Goal: Navigation & Orientation: Find specific page/section

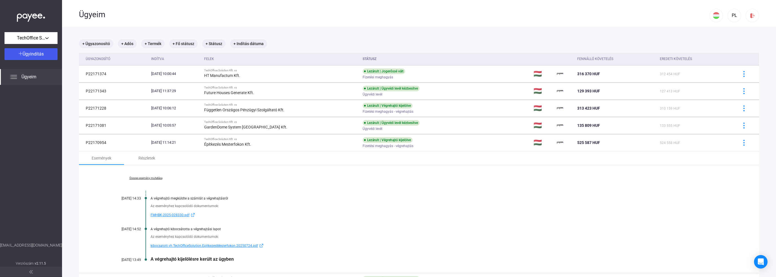
scroll to position [56, 0]
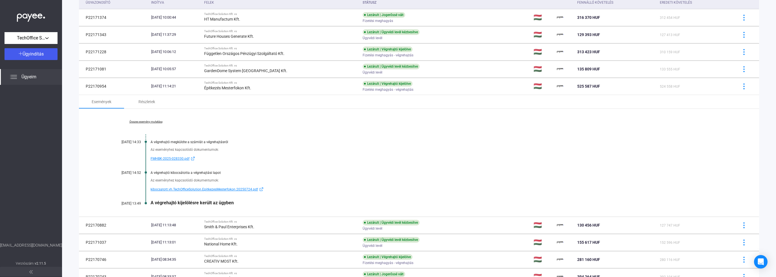
click at [320, 136] on div "Összes esemény mutatása [DATE] 14:33 A végrehajtó megküldte a számlát a végreha…" at bounding box center [419, 163] width 681 height 108
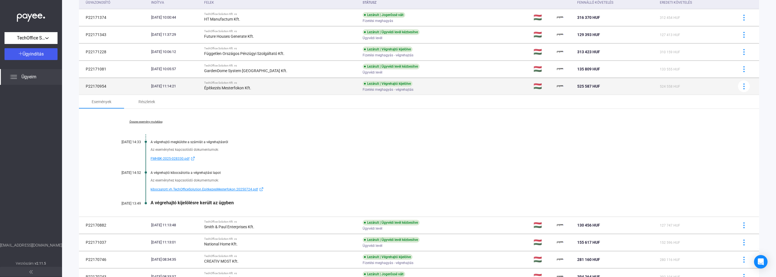
click at [295, 87] on div "Építkezés Mesterfokon Kft." at bounding box center [281, 88] width 154 height 7
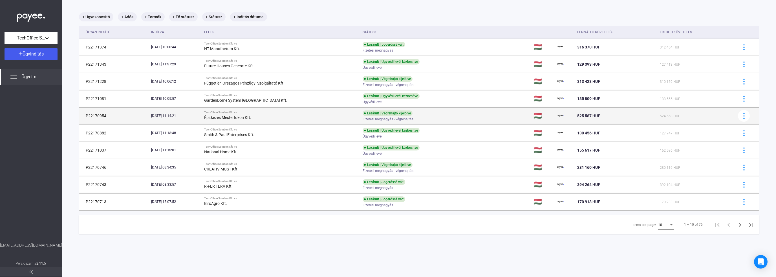
scroll to position [27, 0]
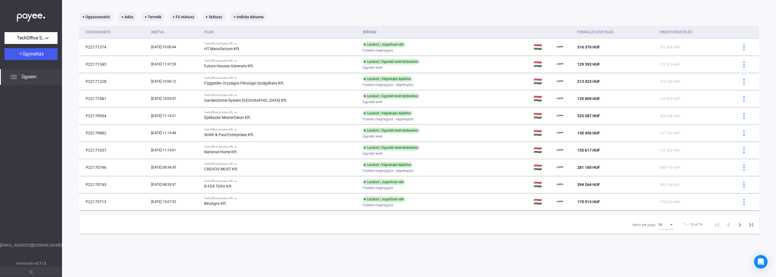
click at [669, 223] on div "Items per page:" at bounding box center [671, 225] width 5 height 5
click at [664, 238] on span "25" at bounding box center [663, 234] width 16 height 7
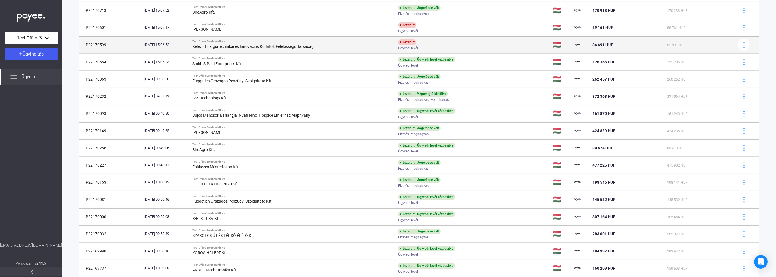
scroll to position [257, 0]
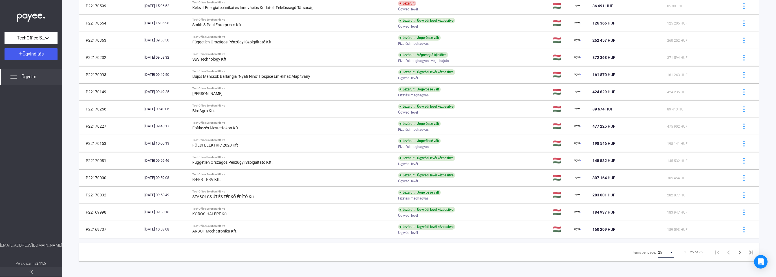
click at [661, 252] on div "25" at bounding box center [664, 252] width 11 height 7
click at [711, 258] on div at bounding box center [388, 138] width 776 height 277
click at [736, 251] on icon "Next page" at bounding box center [740, 253] width 8 height 8
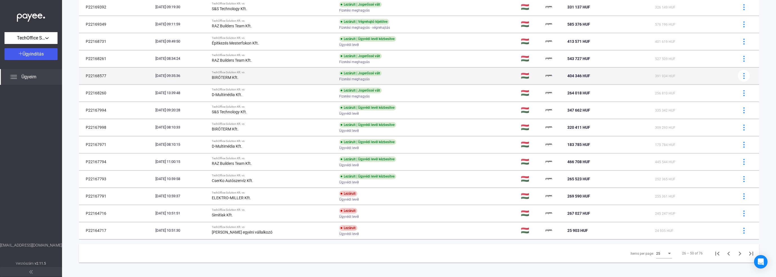
scroll to position [257, 0]
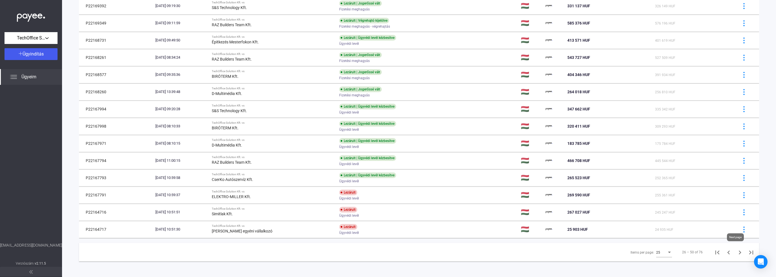
click at [736, 251] on icon "Next page" at bounding box center [740, 253] width 8 height 8
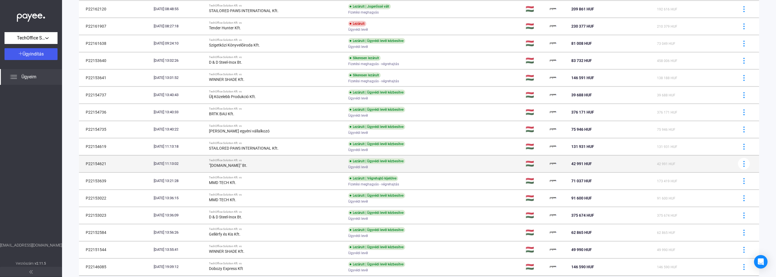
scroll to position [257, 0]
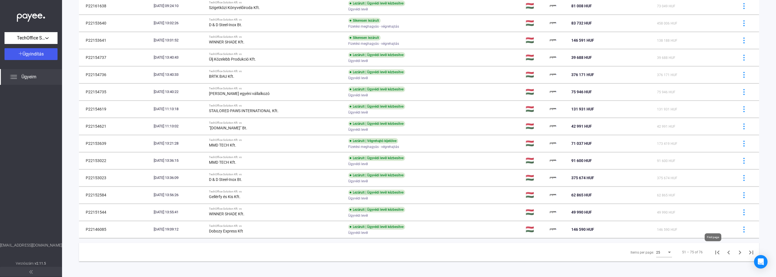
click at [714, 251] on icon "First page" at bounding box center [718, 253] width 8 height 8
